Goal: Transaction & Acquisition: Download file/media

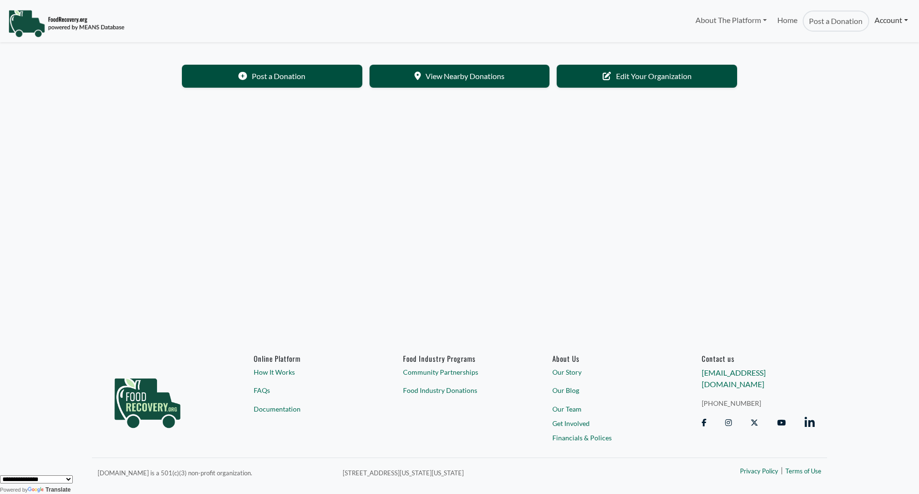
click at [899, 25] on link "Account" at bounding box center [891, 20] width 44 height 19
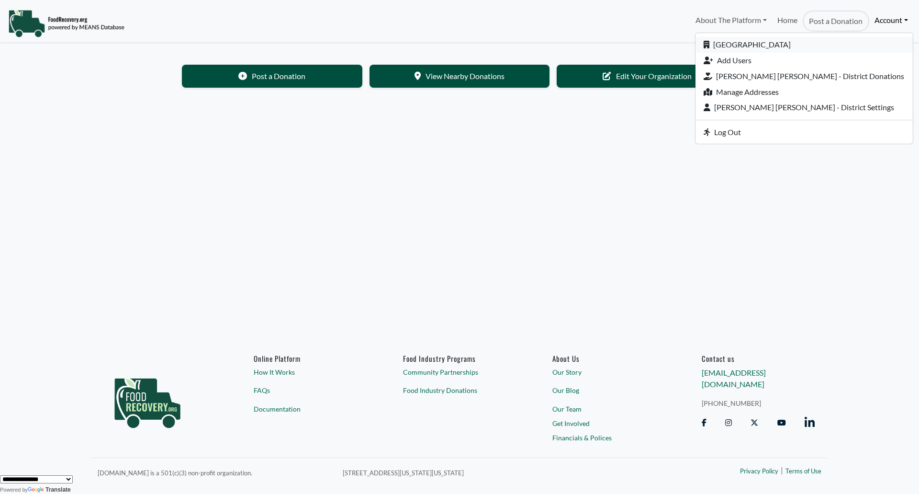
click at [832, 45] on link "[GEOGRAPHIC_DATA]" at bounding box center [804, 45] width 217 height 16
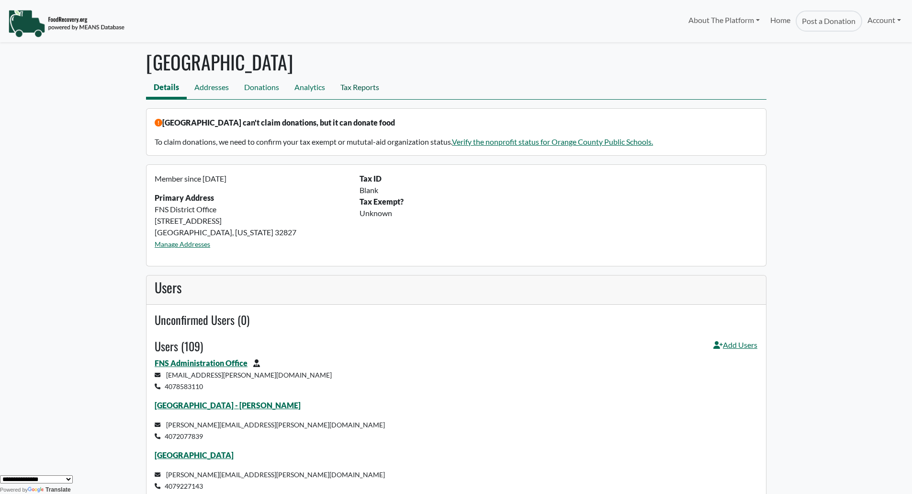
click at [373, 90] on link "Tax Reports" at bounding box center [360, 89] width 54 height 22
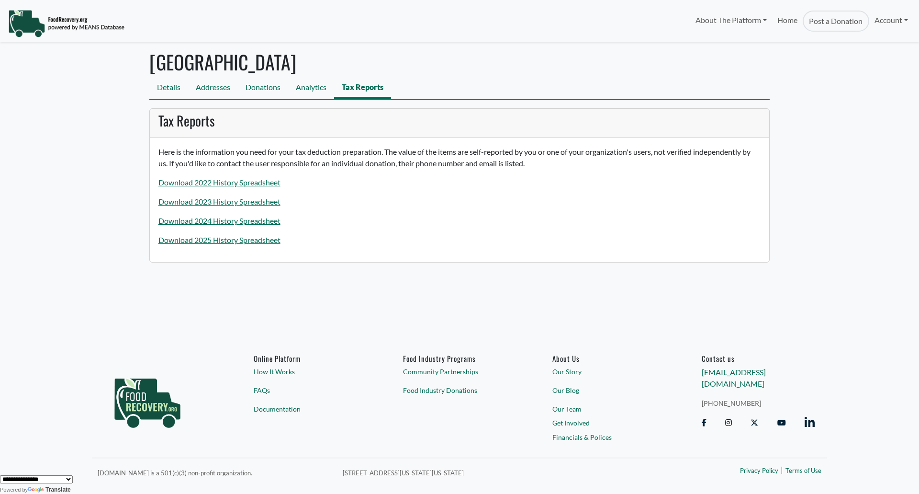
click at [211, 235] on p "Download 2025 History Spreadsheet" at bounding box center [459, 239] width 603 height 11
click at [208, 245] on p "Download 2025 History Spreadsheet" at bounding box center [459, 239] width 603 height 11
click at [213, 232] on div "Here is the information you need for your tax deduction preparation. The value …" at bounding box center [460, 200] width 620 height 124
click at [212, 241] on link "Download 2025 History Spreadsheet" at bounding box center [219, 239] width 122 height 9
